Goal: Task Accomplishment & Management: Complete application form

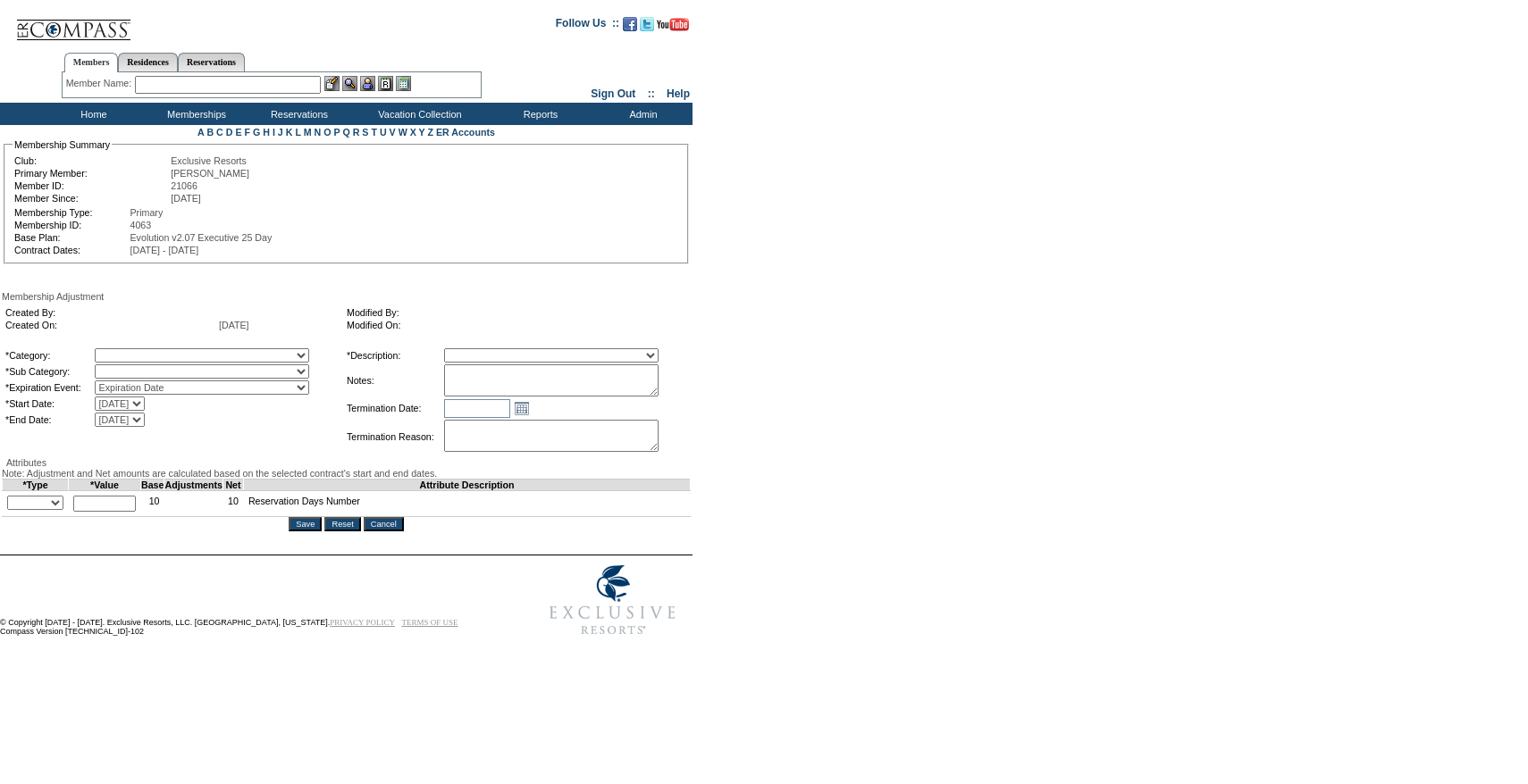
click at [572, 384] on textarea at bounding box center [551, 380] width 215 height 32
paste textarea "Per [PERSON_NAME] case [DATE] and [PERSON_NAME]/[PERSON_NAME] approval, rolling…"
type textarea "Per [PERSON_NAME] case [DATE] and [PERSON_NAME]/[PERSON_NAME] approval, rolling…"
click at [209, 358] on select "A La Carte Days Contract Election Days Converted Days Coronavirus Other Referra…" at bounding box center [202, 355] width 215 height 14
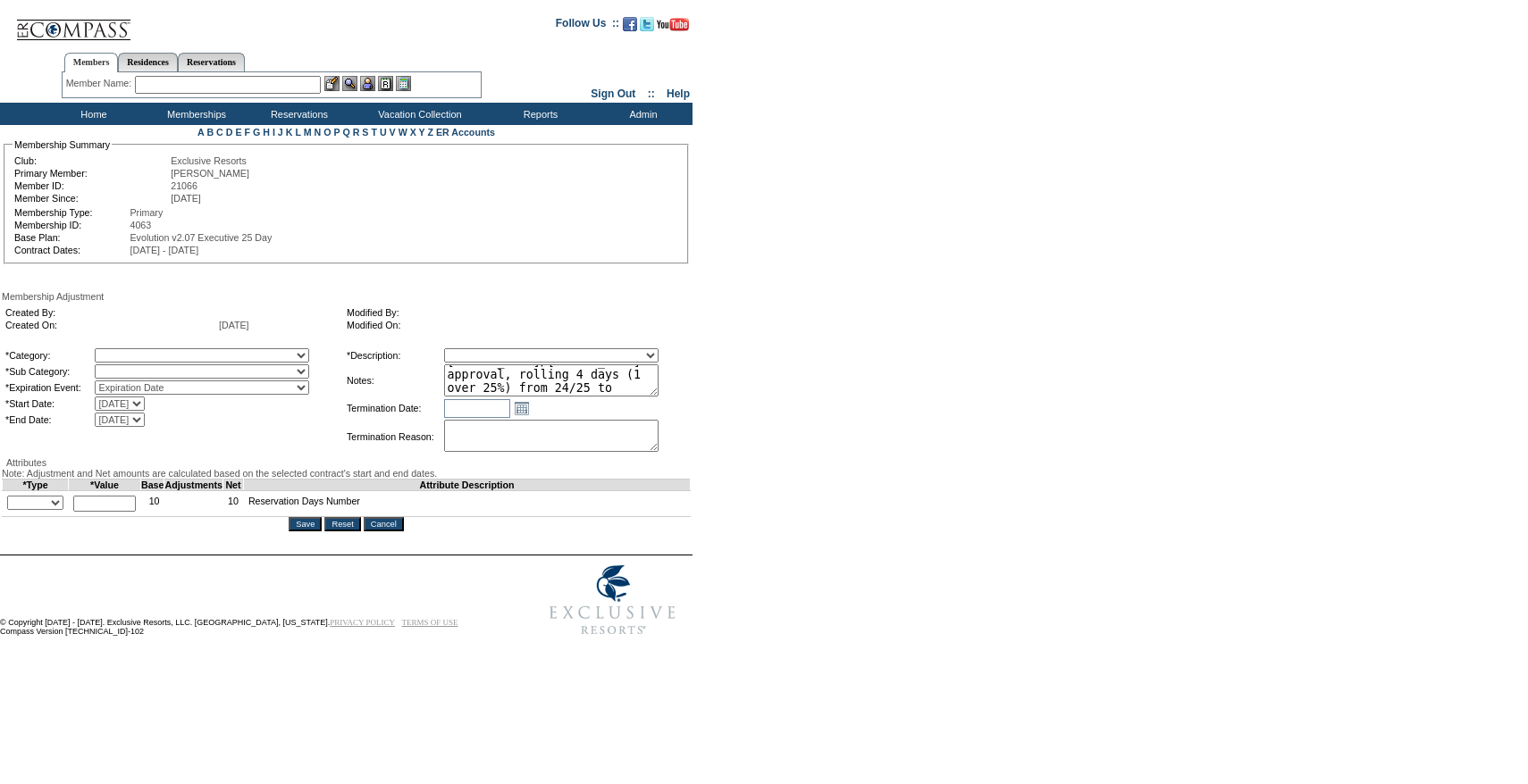
select select "781"
click at [132, 351] on select "A La Carte Days Contract Election Days Converted Days Coronavirus Other Referra…" at bounding box center [202, 355] width 215 height 14
click at [165, 375] on select at bounding box center [202, 371] width 215 height 14
select select "782"
click at [132, 368] on select "Rollover Days" at bounding box center [202, 371] width 215 height 14
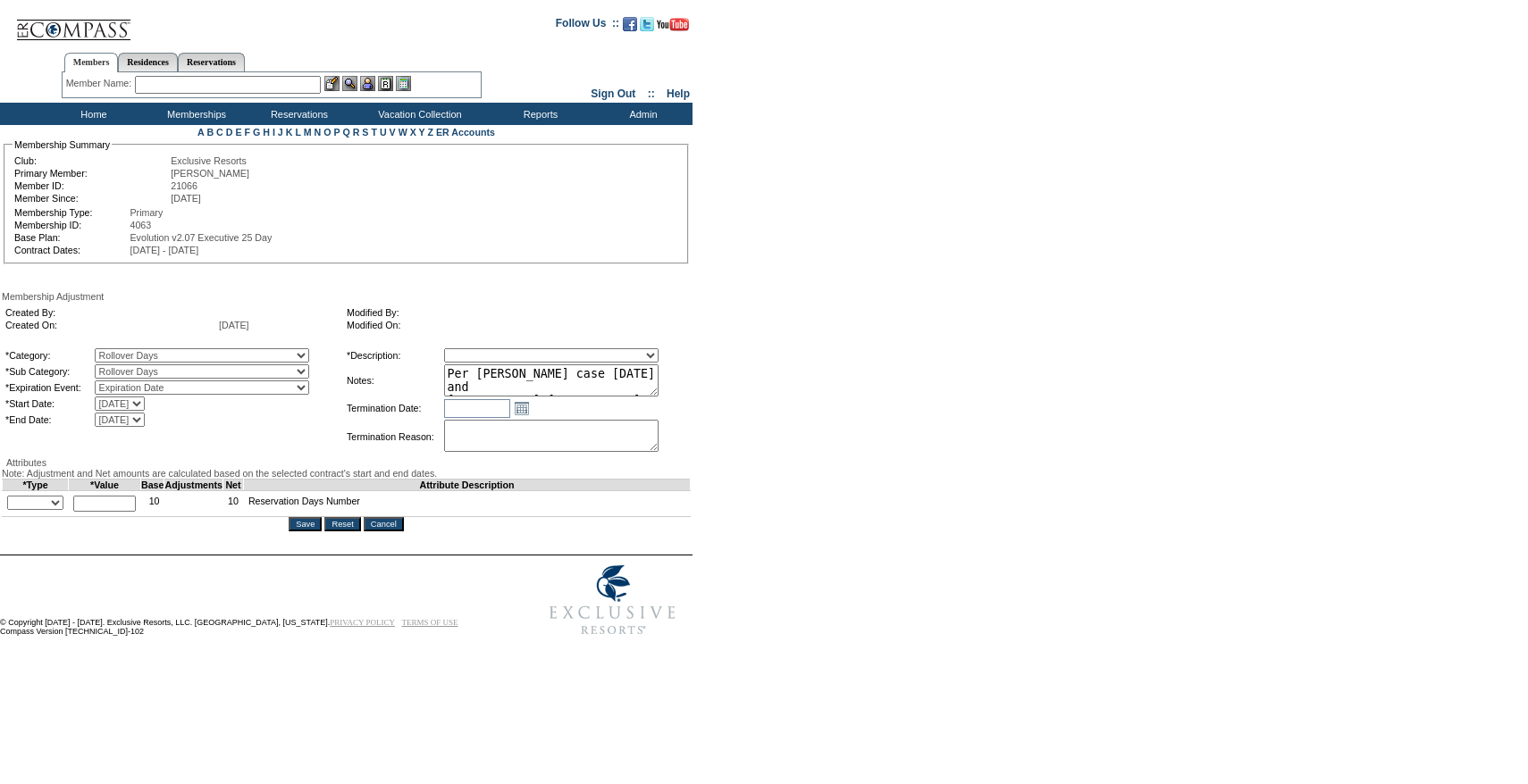
click at [554, 347] on table "*Category: A La Carte Days Contract Election Days Converted Days [MEDICAL_DATA]…" at bounding box center [346, 401] width 689 height 113
click at [547, 355] on select "Membership/Transfer Fee Adjustment Membership Fee Adjustment Add-On Fee Adjustm…" at bounding box center [551, 355] width 215 height 14
select select "275"
click at [477, 351] on select "Membership/Transfer Fee Adjustment Membership Fee Adjustment Add-On Fee Adjustm…" at bounding box center [551, 355] width 215 height 14
drag, startPoint x: 691, startPoint y: 395, endPoint x: 703, endPoint y: 435, distance: 41.8
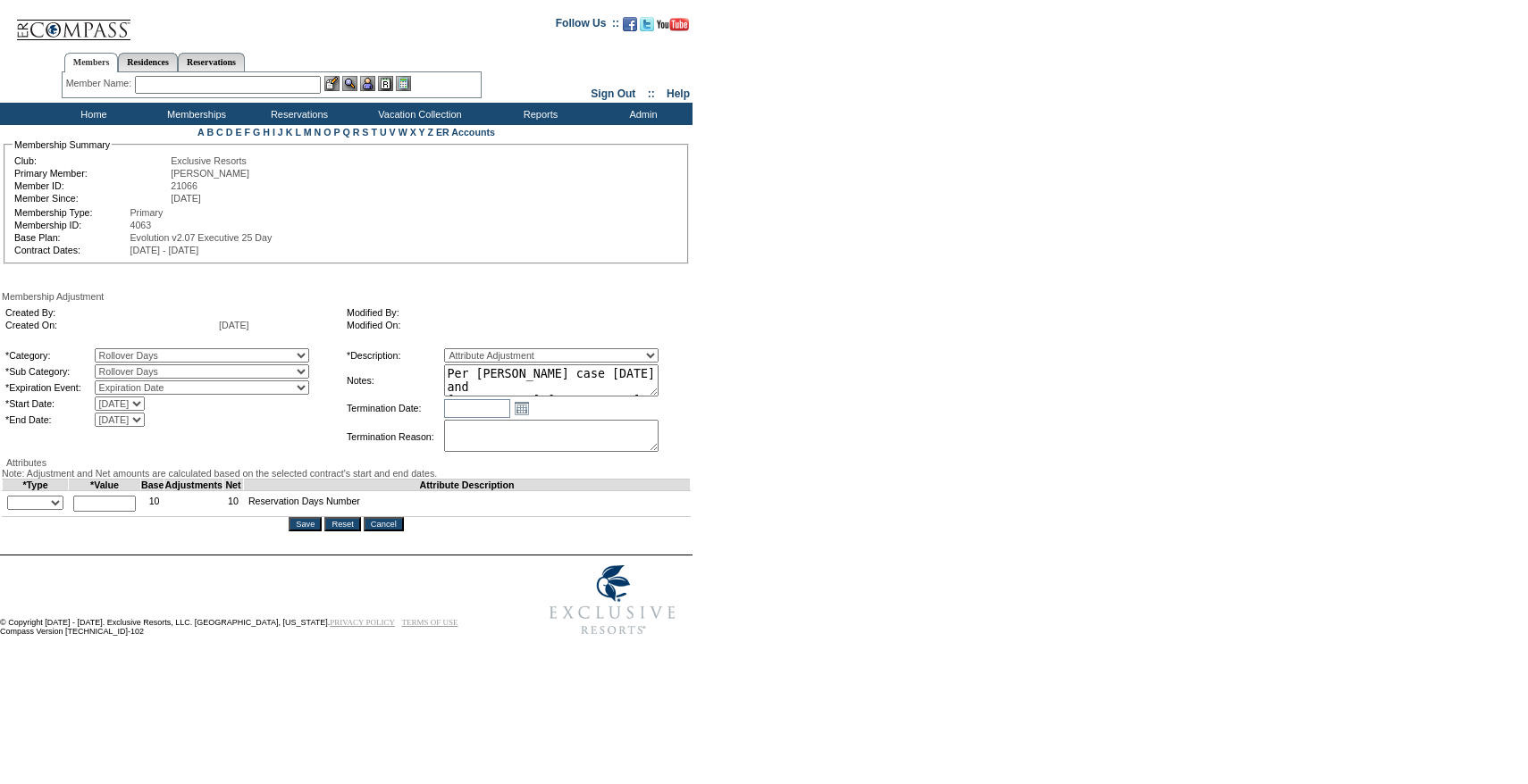
click at [691, 435] on div "Created By: Created On: [DATE] Modified By: Modified On: *Category: A La Carte …" at bounding box center [346, 380] width 689 height 156
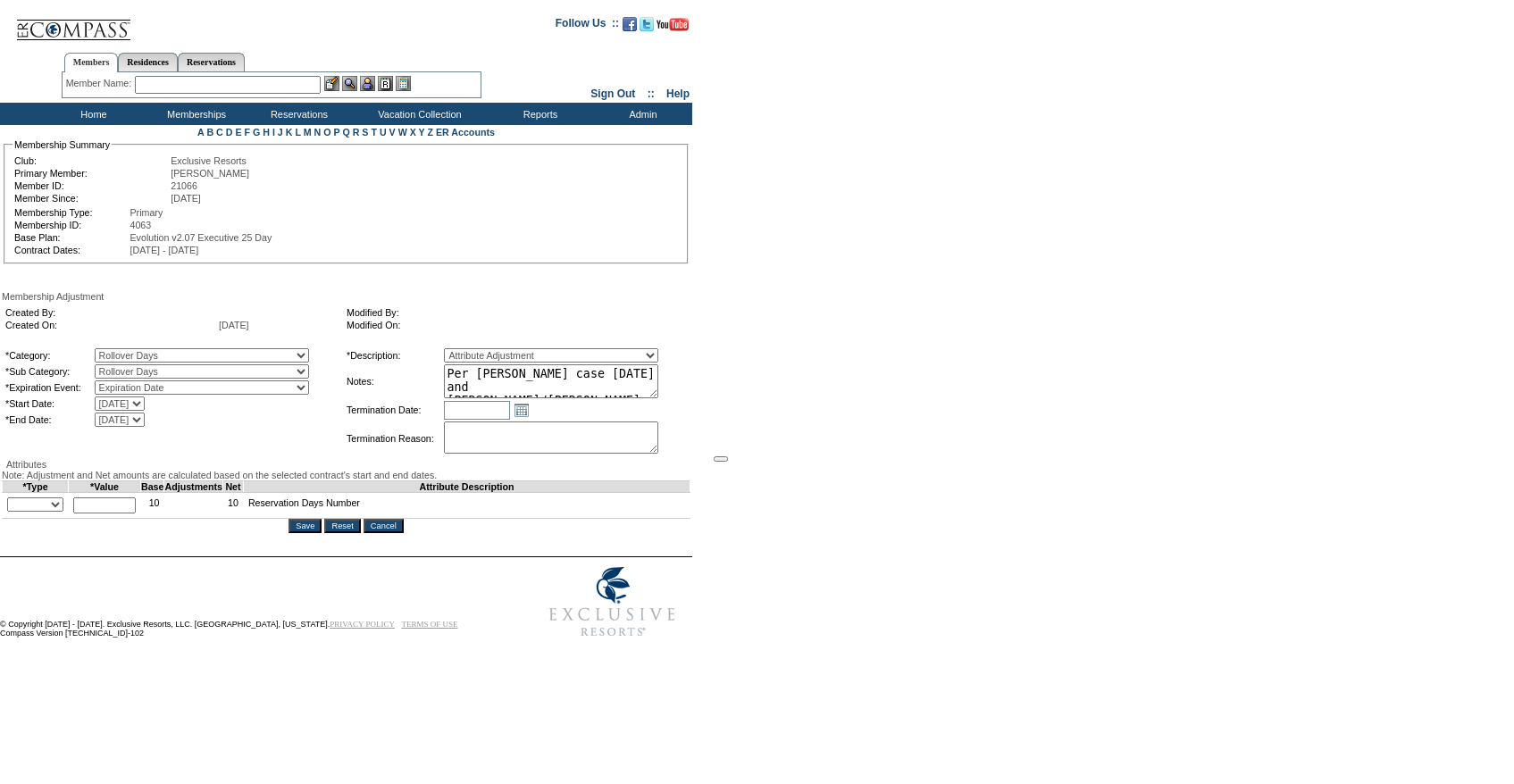
drag, startPoint x: 687, startPoint y: 392, endPoint x: 728, endPoint y: 436, distance: 60.1
click at [728, 436] on form "Follow Us ::" at bounding box center [754, 325] width 1508 height 642
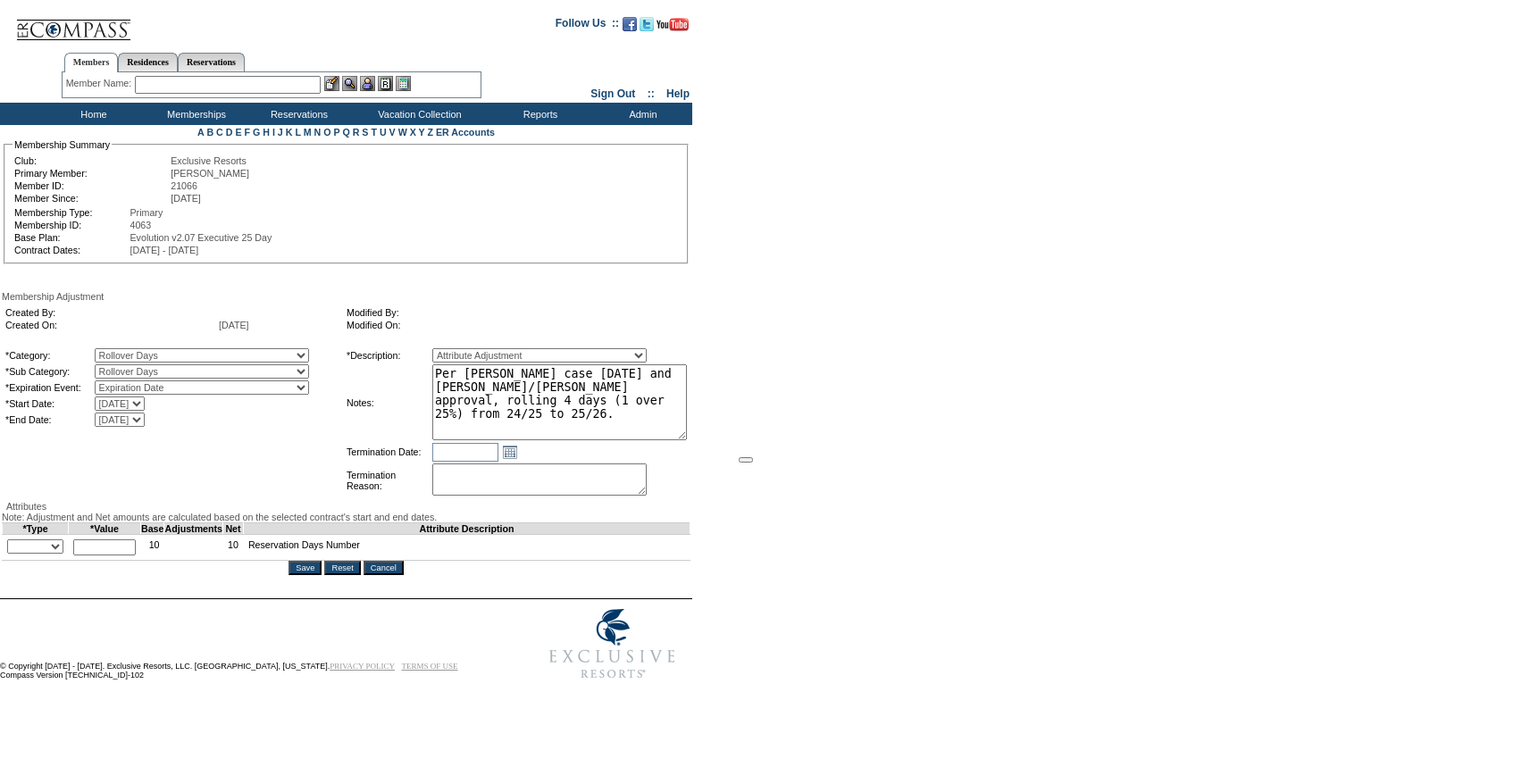
click at [47, 554] on select "+ - Override" at bounding box center [35, 547] width 56 height 14
select select "1"
click at [12, 554] on select "+ - Override" at bounding box center [35, 547] width 56 height 14
click at [136, 556] on input "text" at bounding box center [104, 548] width 63 height 16
type input "4"
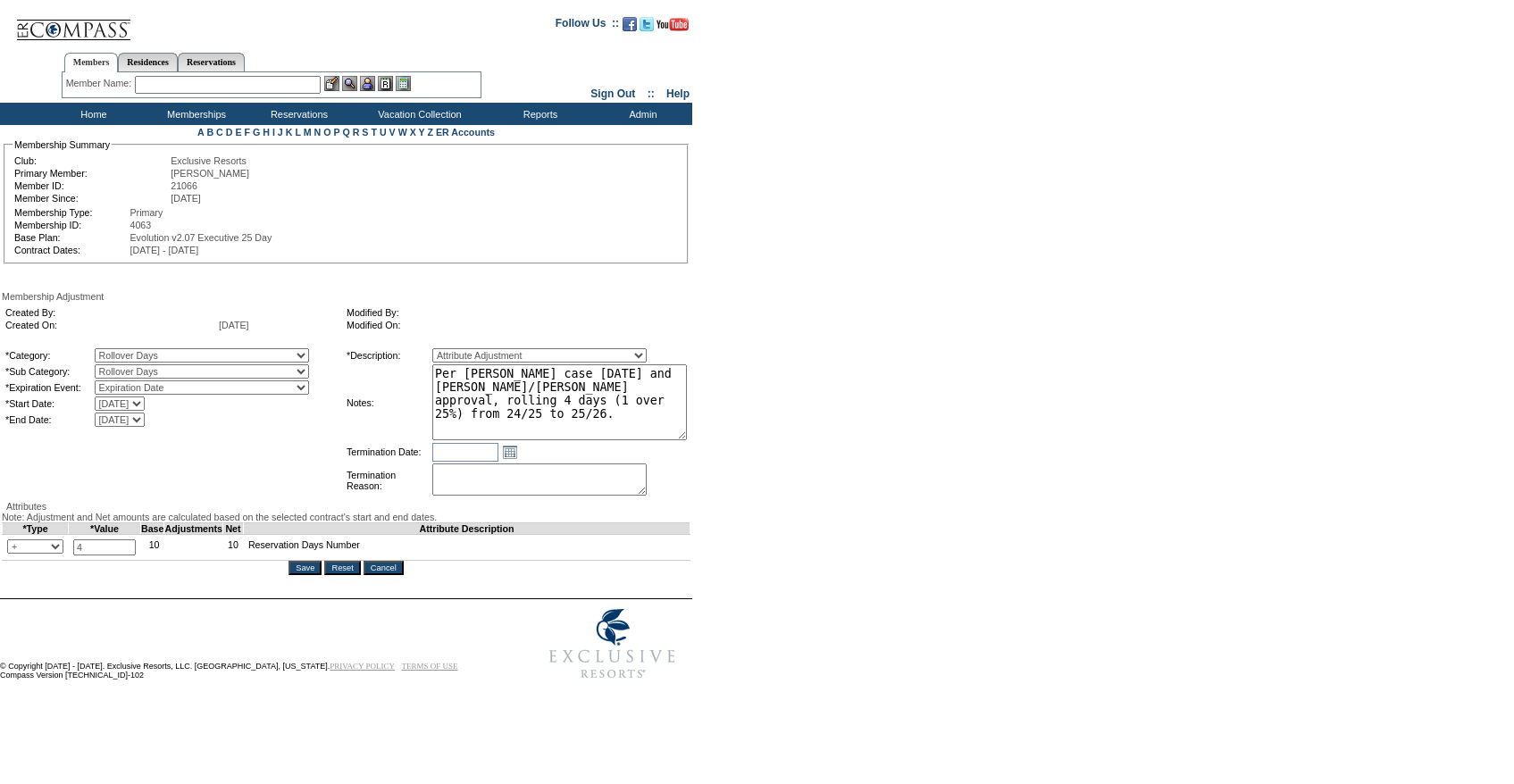
click at [808, 531] on form "Follow Us ::" at bounding box center [754, 346] width 1508 height 684
click at [596, 438] on textarea "Per [PERSON_NAME] case [DATE] and [PERSON_NAME]/[PERSON_NAME] approval, rolling…" at bounding box center [559, 402] width 254 height 76
click at [302, 575] on input "Save" at bounding box center [304, 568] width 33 height 14
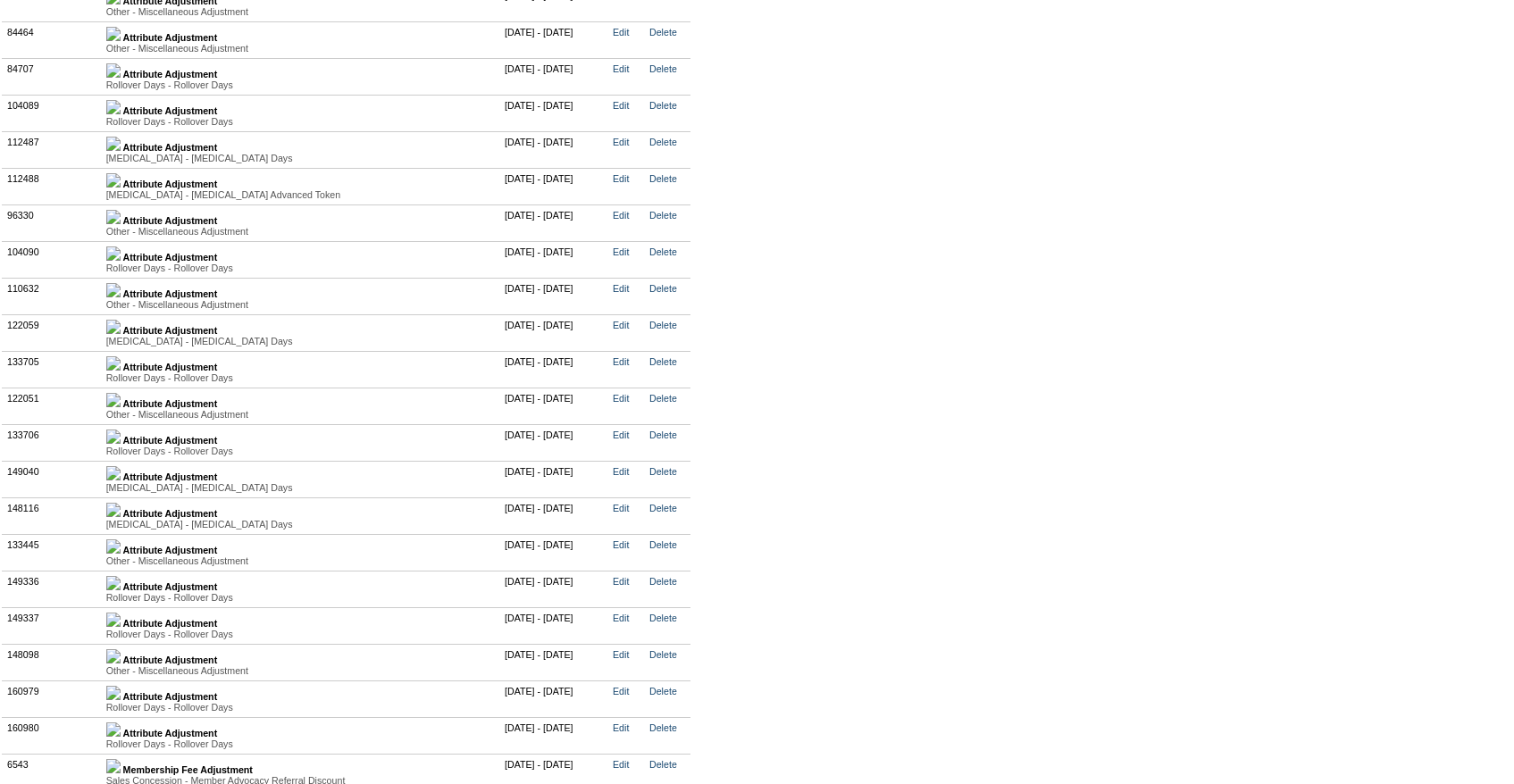
scroll to position [4481, 0]
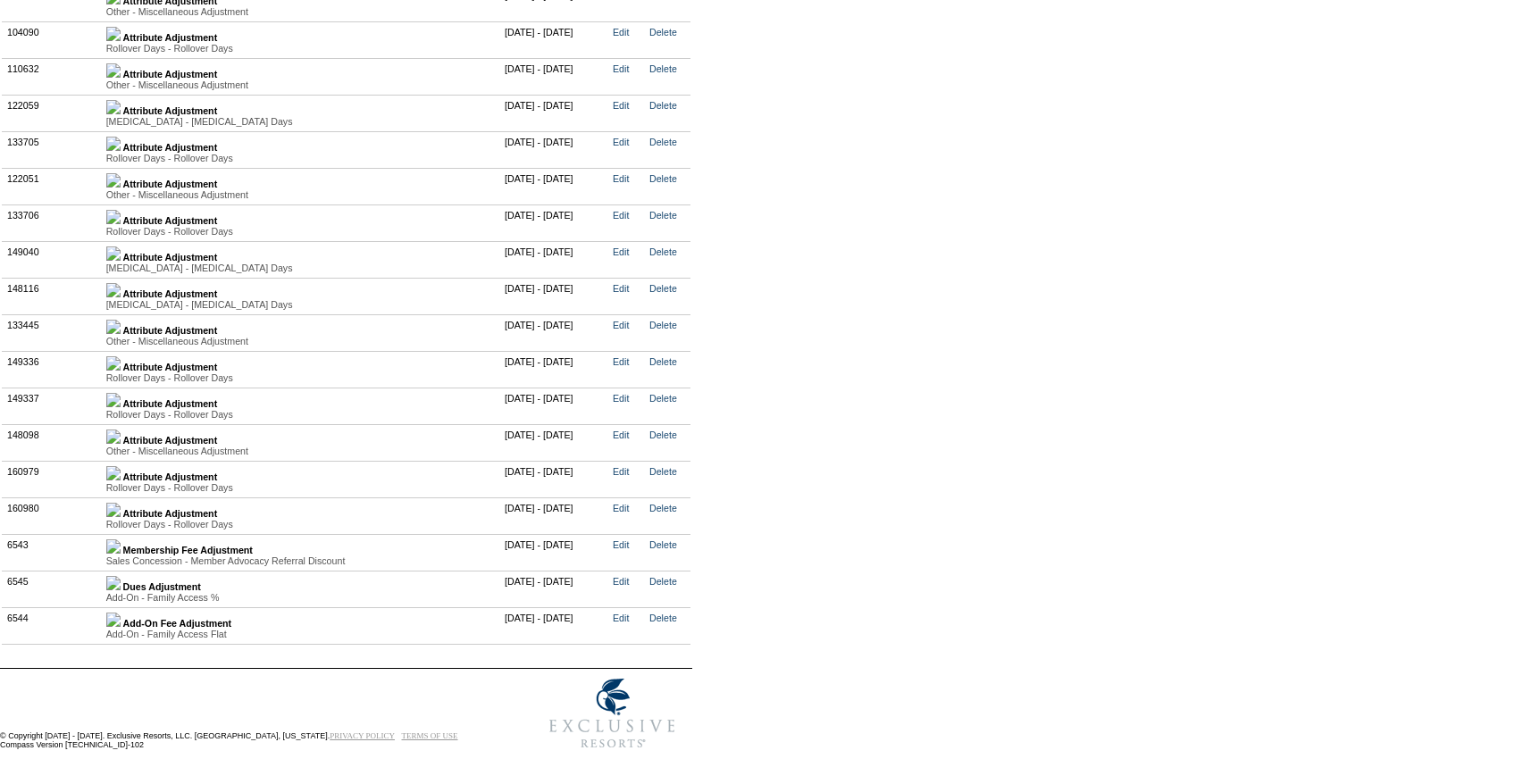
click at [121, 515] on img at bounding box center [114, 510] width 14 height 14
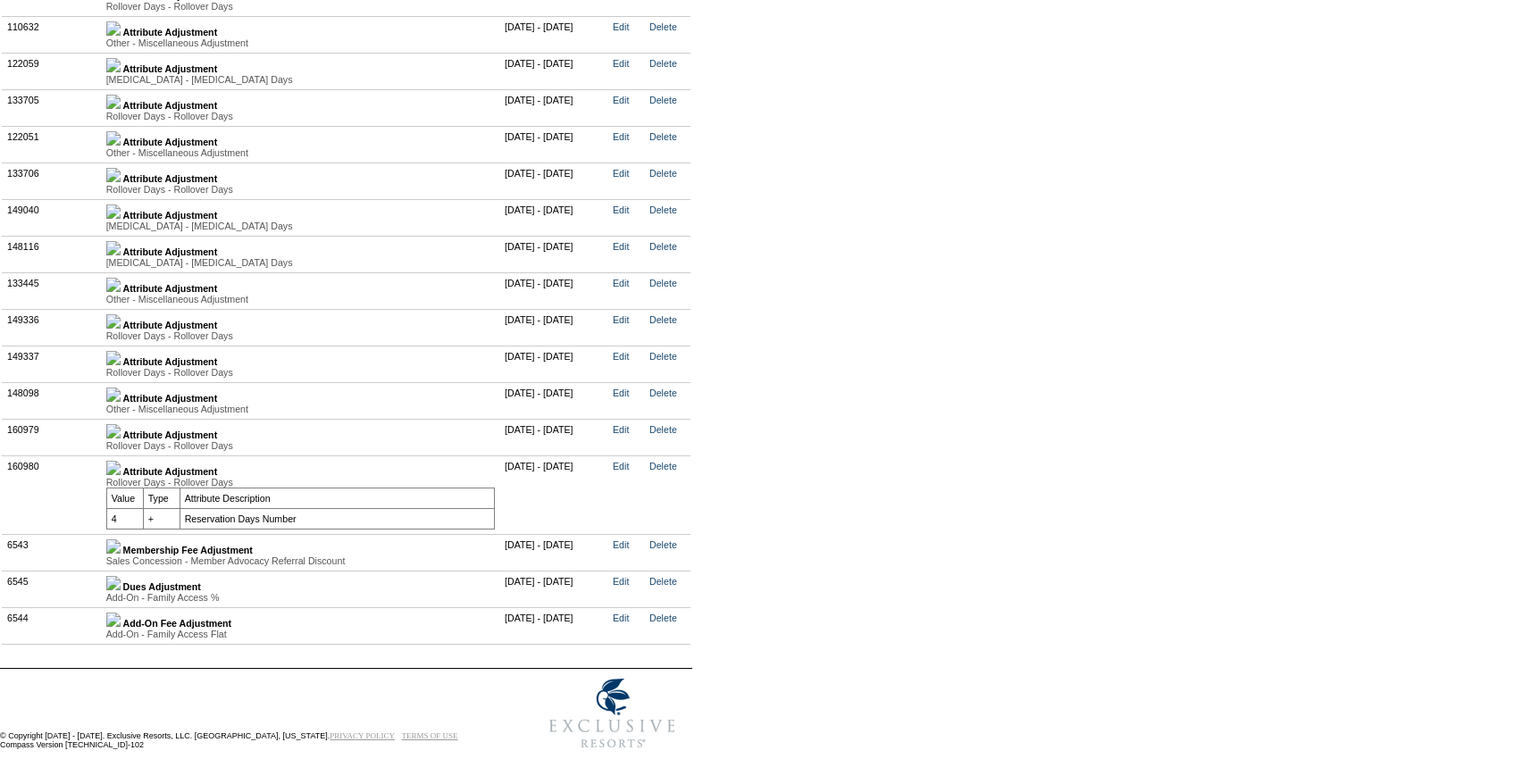
click at [121, 440] on link at bounding box center [114, 435] width 14 height 11
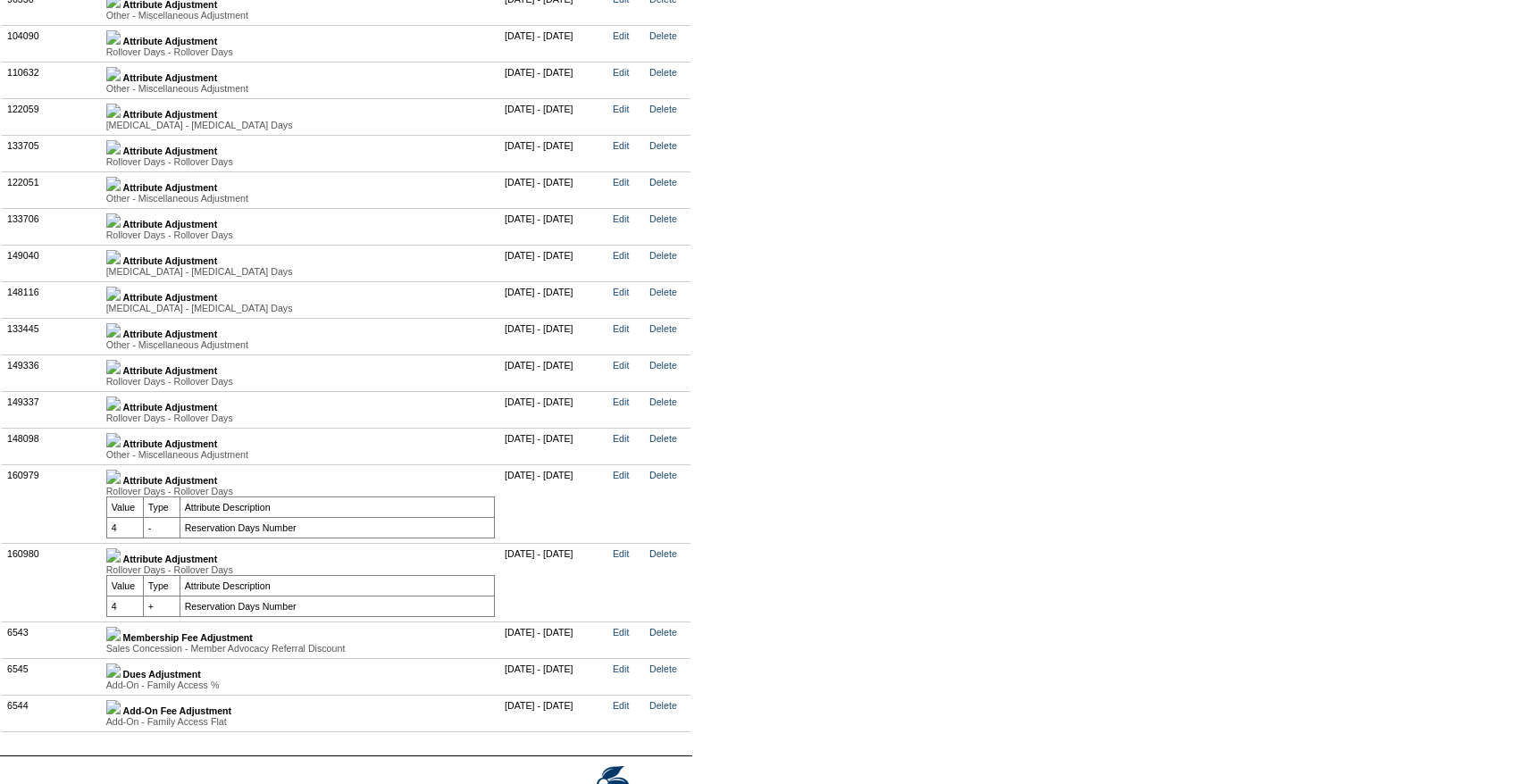
scroll to position [4602, 0]
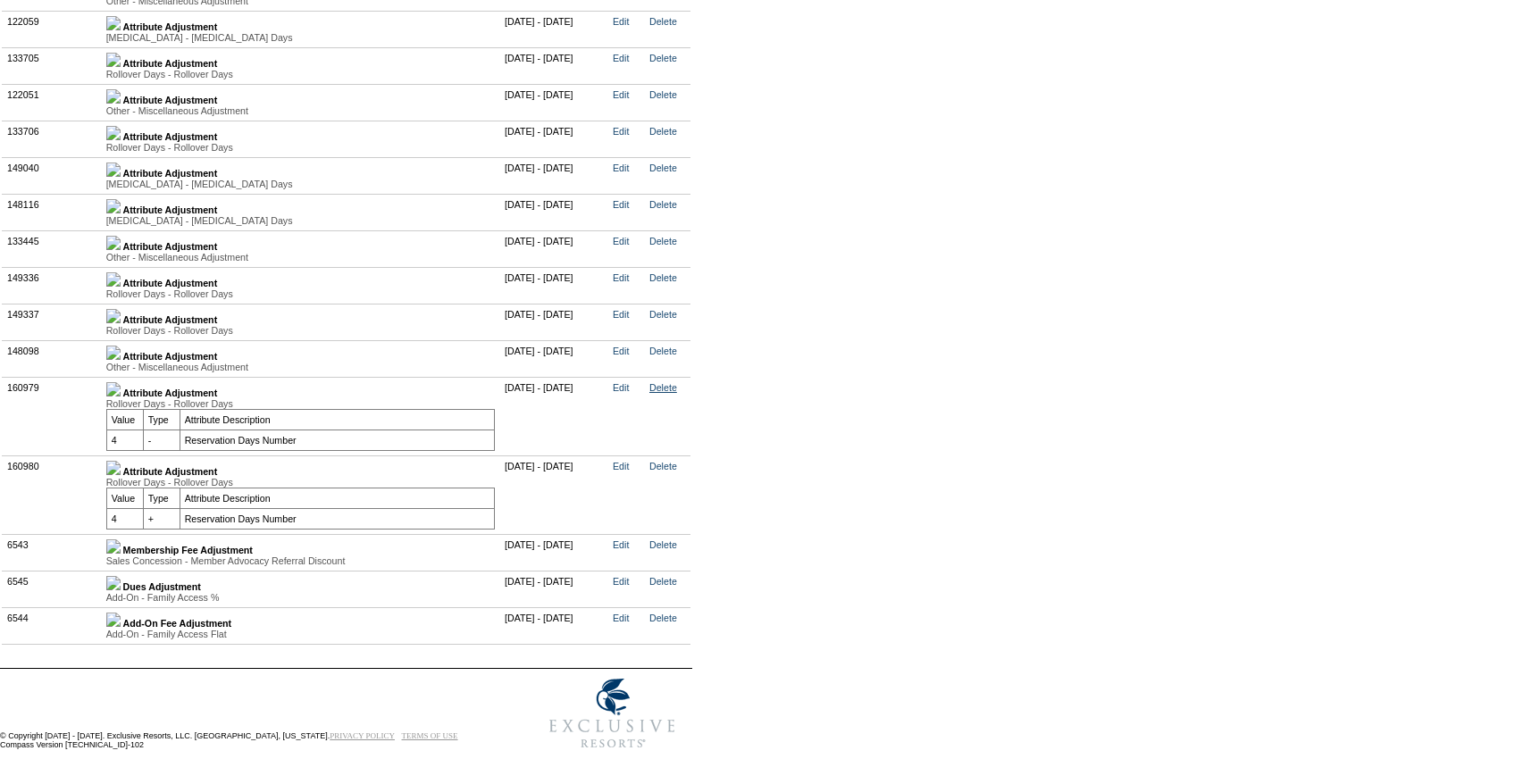
click at [678, 382] on link "Delete" at bounding box center [664, 387] width 28 height 11
